Goal: Obtain resource: Download file/media

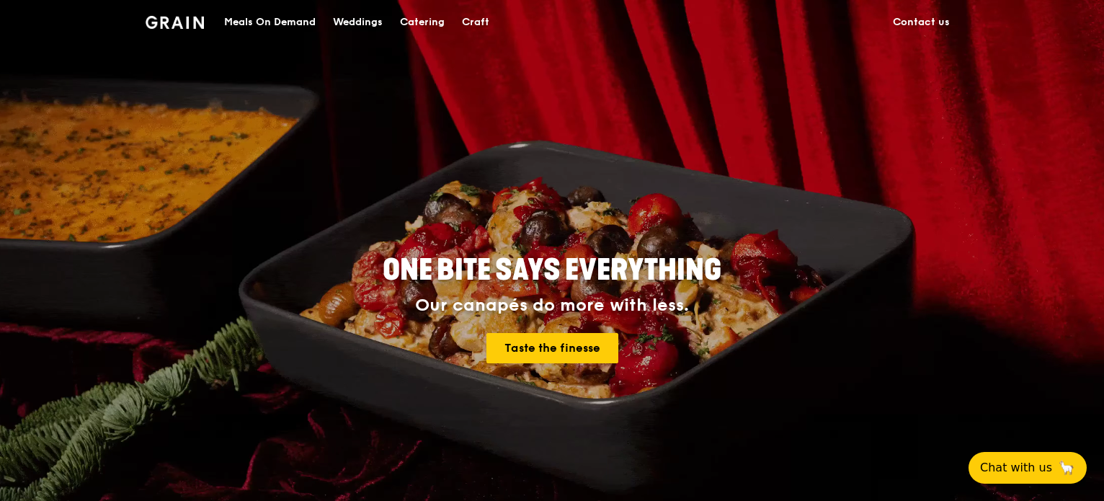
click at [283, 22] on div "Meals On Demand" at bounding box center [270, 22] width 92 height 43
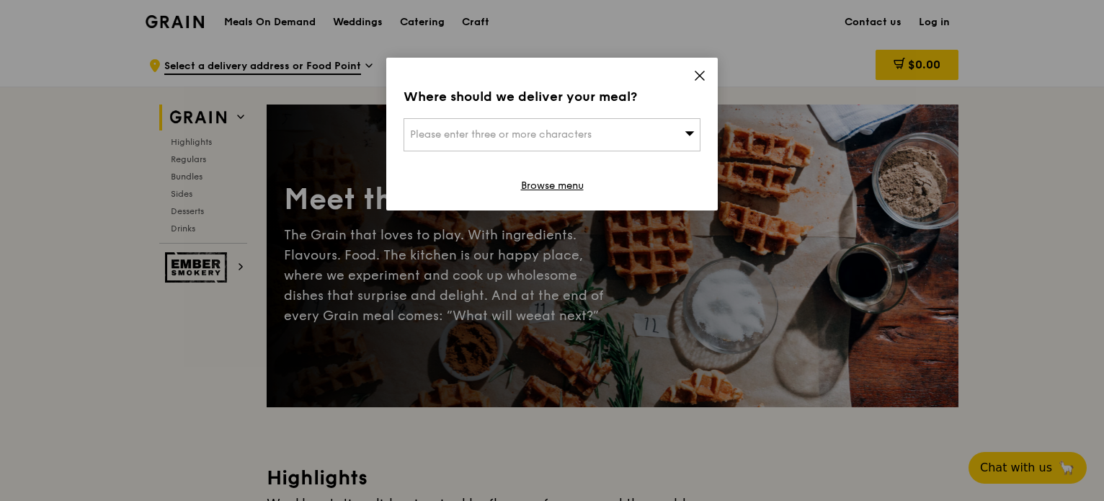
click at [698, 69] on div "Where should we deliver your meal? Please enter three or more characters Browse…" at bounding box center [551, 134] width 331 height 153
click at [703, 73] on icon at bounding box center [699, 75] width 13 height 13
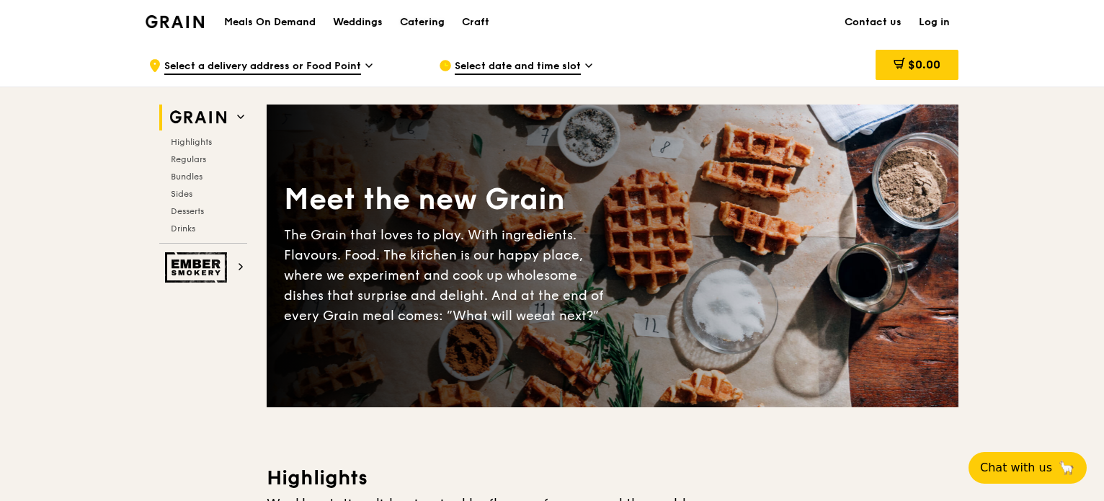
click at [435, 22] on div "Catering" at bounding box center [422, 22] width 45 height 43
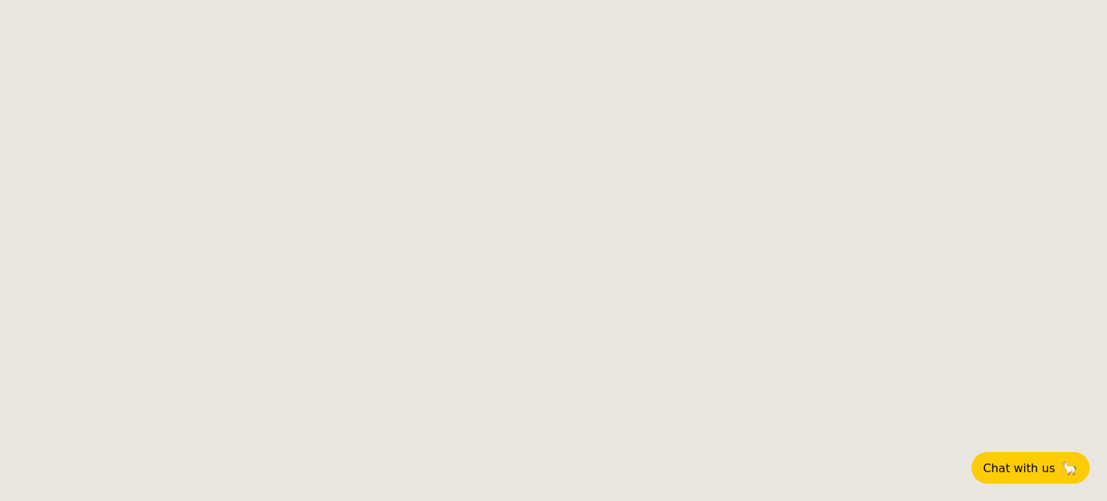
select select
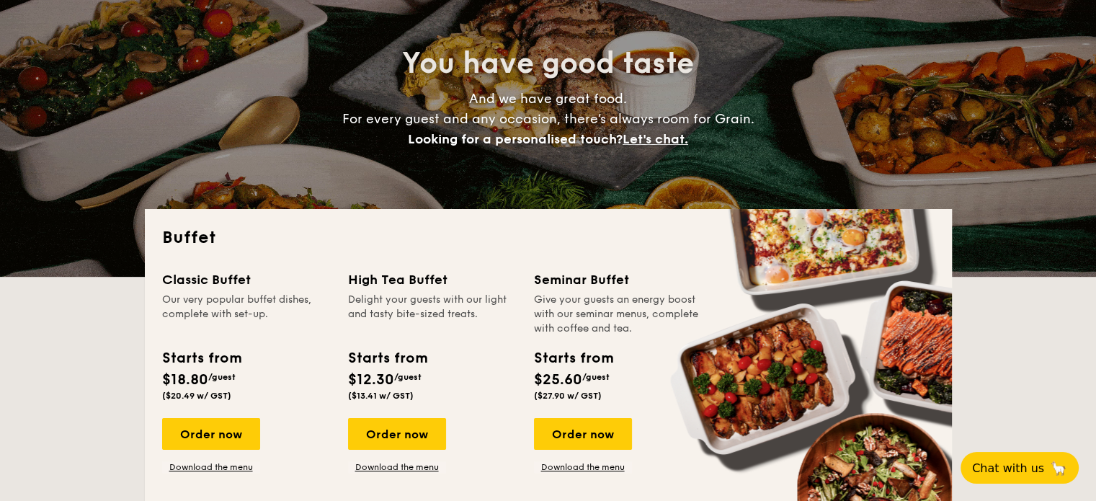
scroll to position [216, 0]
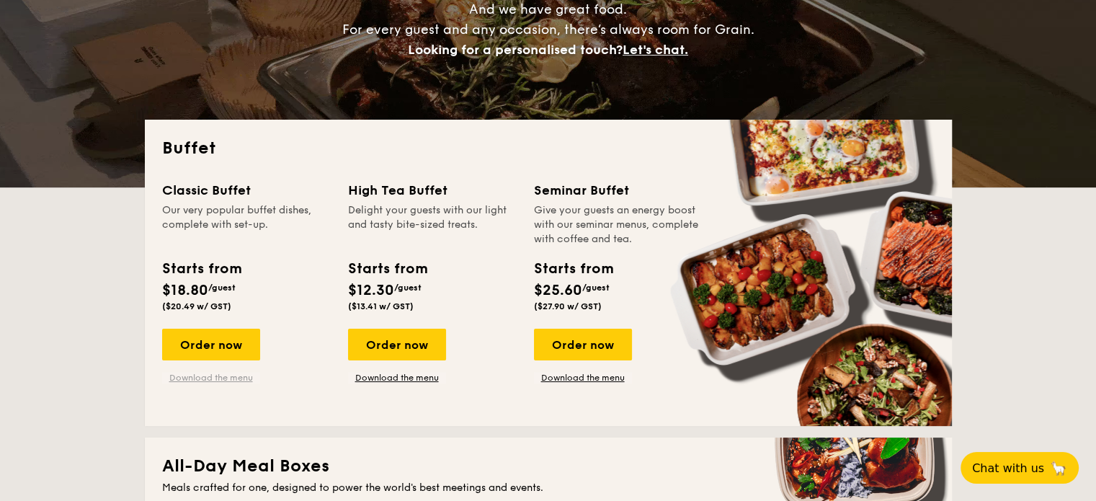
click at [236, 377] on link "Download the menu" at bounding box center [211, 378] width 98 height 12
